Goal: Navigation & Orientation: Find specific page/section

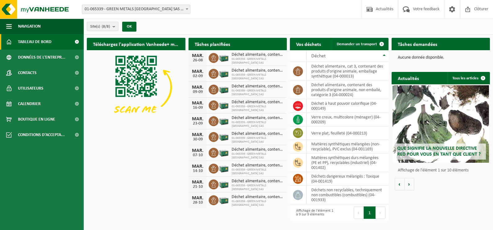
click at [61, 37] on link "Tableau de bord" at bounding box center [42, 42] width 84 height 16
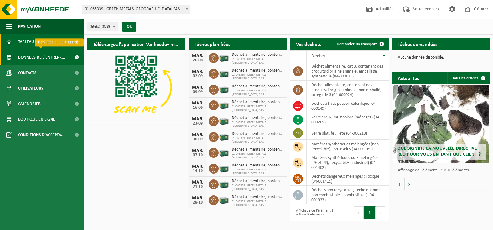
click at [56, 54] on span "Données de l'entrepr..." at bounding box center [41, 58] width 47 height 16
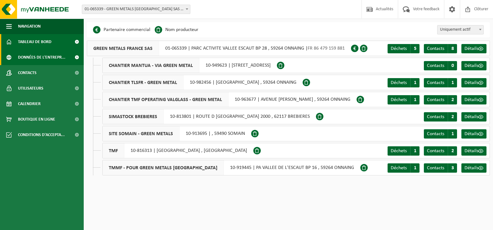
click at [46, 43] on span "Tableau de bord" at bounding box center [34, 42] width 33 height 16
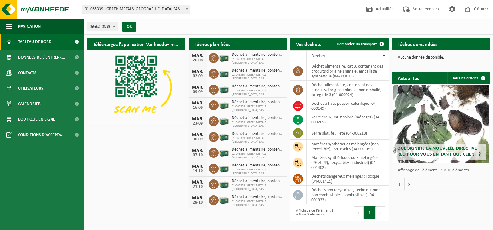
click at [36, 38] on span "Tableau de bord" at bounding box center [34, 42] width 33 height 16
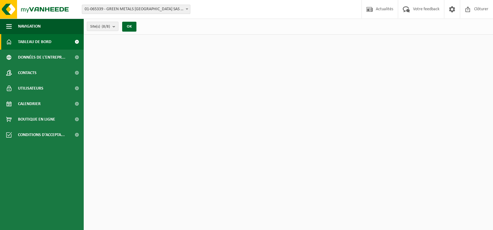
click at [74, 44] on span at bounding box center [77, 42] width 14 height 16
click at [76, 44] on span at bounding box center [77, 42] width 14 height 16
click at [77, 41] on span at bounding box center [77, 42] width 14 height 16
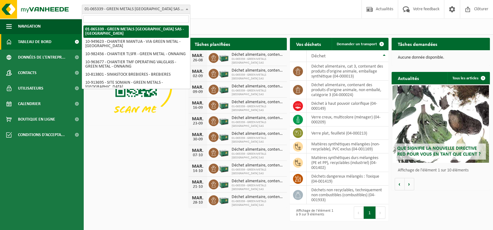
click at [168, 8] on span "01-065339 - GREEN METALS [GEOGRAPHIC_DATA] SAS - [GEOGRAPHIC_DATA]" at bounding box center [136, 9] width 108 height 9
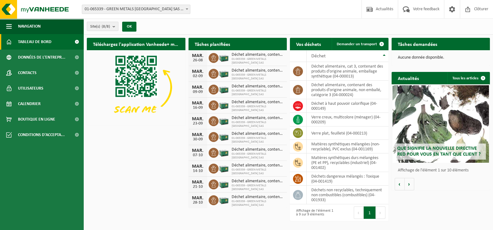
click at [168, 8] on span "01-065339 - GREEN METALS [GEOGRAPHIC_DATA] SAS - [GEOGRAPHIC_DATA]" at bounding box center [136, 9] width 108 height 9
click at [79, 104] on span at bounding box center [77, 104] width 14 height 16
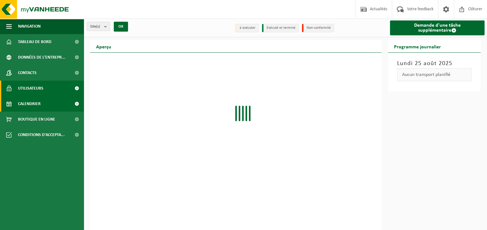
click at [76, 88] on span at bounding box center [77, 89] width 14 height 16
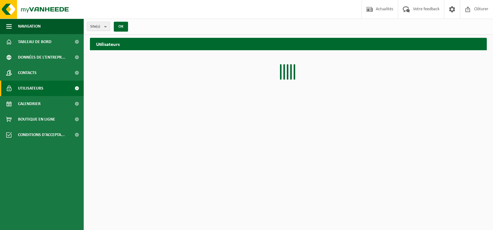
click at [77, 73] on span at bounding box center [77, 73] width 14 height 16
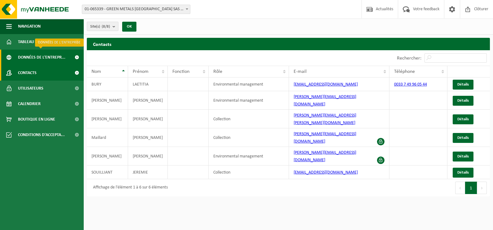
click at [76, 59] on span at bounding box center [77, 58] width 14 height 16
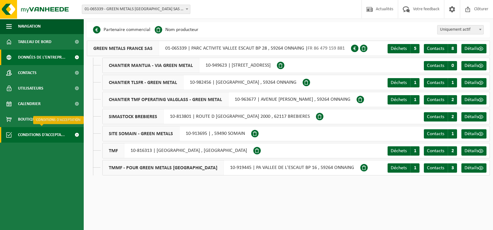
click at [74, 133] on span at bounding box center [77, 135] width 14 height 16
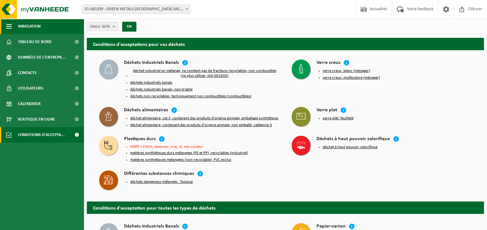
click at [29, 21] on span "Navigation" at bounding box center [29, 27] width 23 height 16
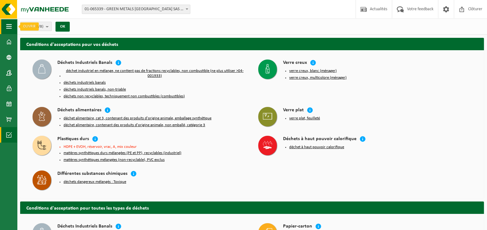
click at [8, 24] on span "button" at bounding box center [9, 27] width 6 height 16
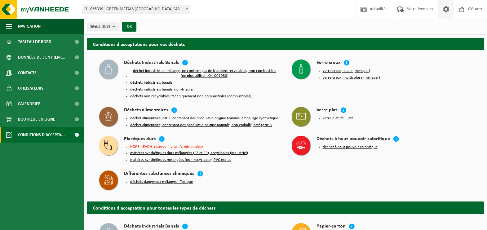
click at [441, 9] on link at bounding box center [446, 9] width 16 height 18
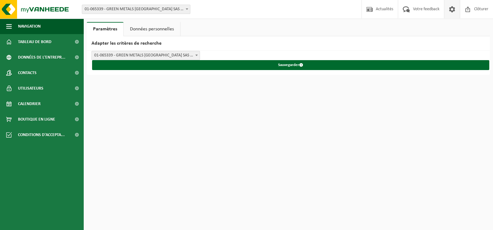
click at [151, 24] on link "Données personnelles" at bounding box center [152, 29] width 56 height 14
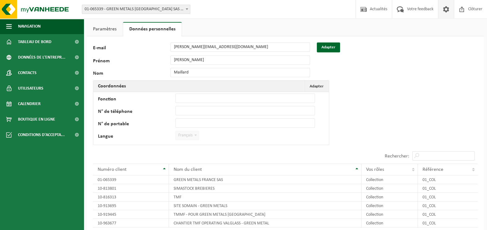
click at [104, 24] on link "Paramètres" at bounding box center [105, 29] width 36 height 14
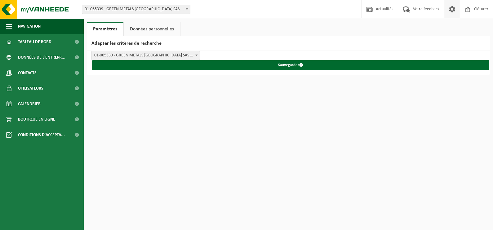
click at [153, 24] on link "Données personnelles" at bounding box center [152, 29] width 56 height 14
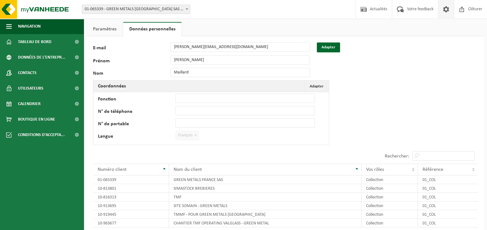
click at [125, 26] on link "Données personnelles" at bounding box center [152, 29] width 59 height 14
click at [112, 20] on div "Paramètres Données personnelles Adapter les critères de recherche GREEN METALS …" at bounding box center [243, 140] width 487 height 280
click at [100, 25] on link "Paramètres" at bounding box center [105, 29] width 36 height 14
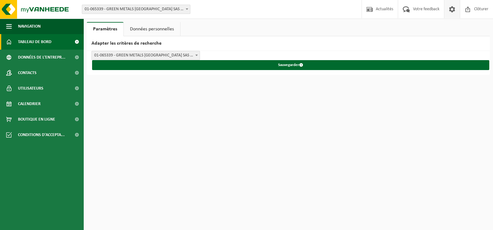
click at [50, 39] on span "Tableau de bord" at bounding box center [34, 42] width 33 height 16
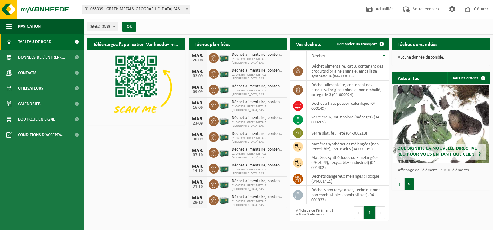
click at [409, 185] on button "Volgende" at bounding box center [410, 184] width 10 height 12
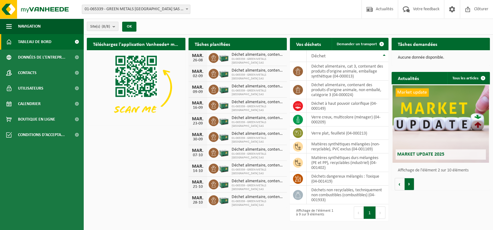
click at [408, 185] on button "Volgende" at bounding box center [410, 184] width 10 height 12
click at [397, 184] on button "Vorige" at bounding box center [400, 184] width 10 height 12
